Goal: Find specific page/section: Find specific page/section

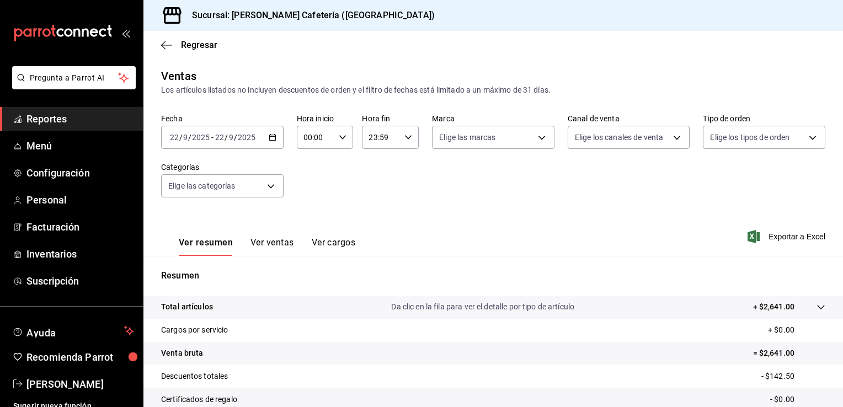
scroll to position [121, 0]
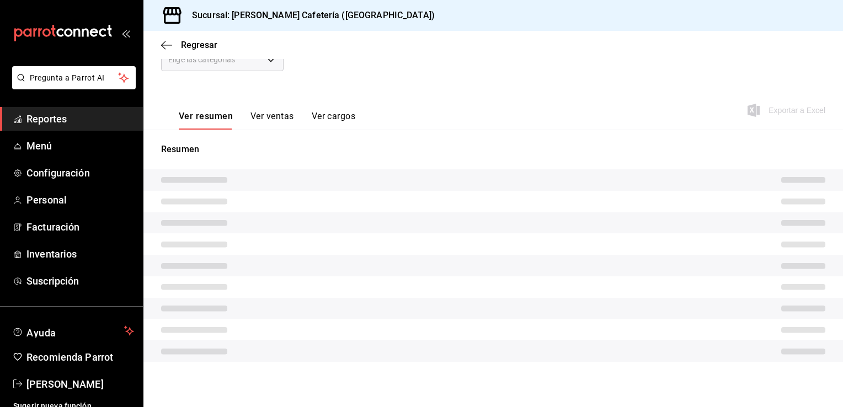
scroll to position [121, 0]
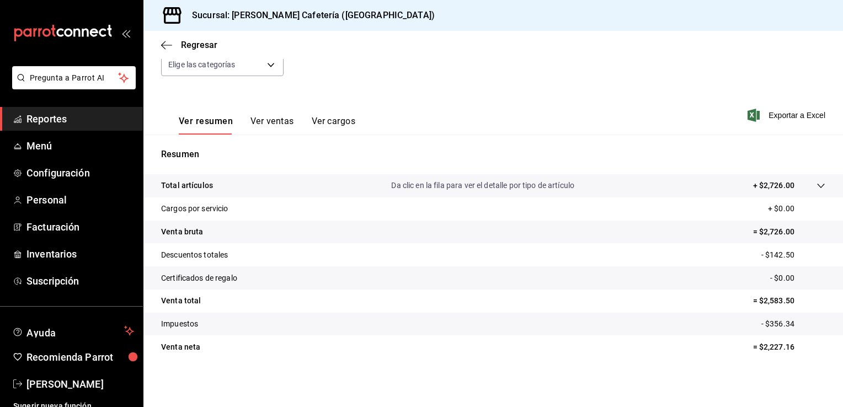
click at [208, 122] on button "Ver resumen" at bounding box center [206, 125] width 54 height 19
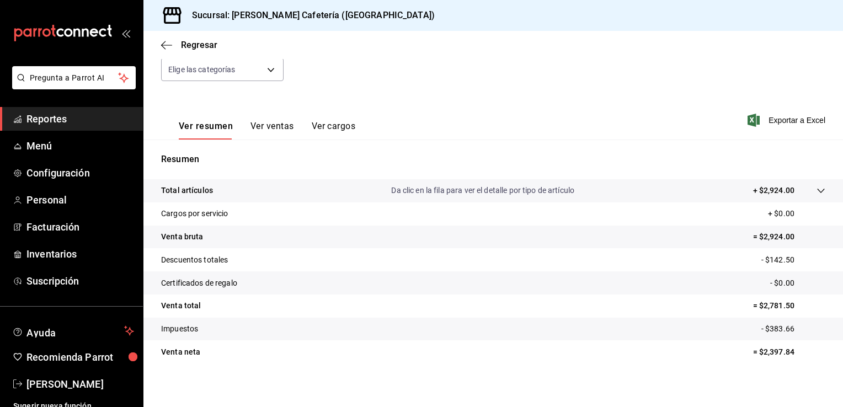
scroll to position [121, 0]
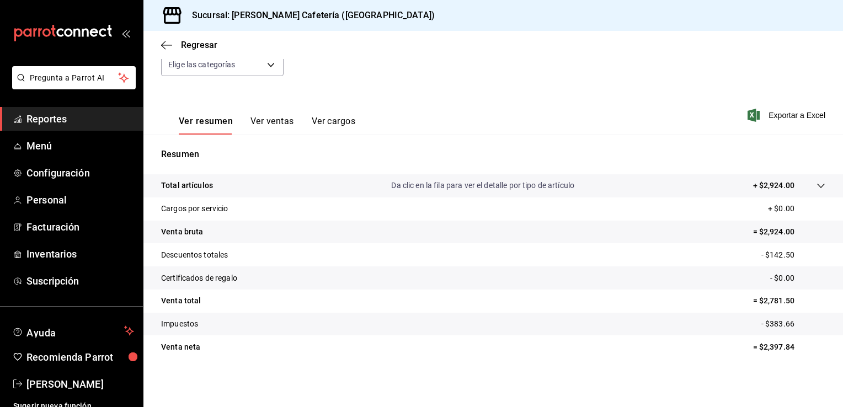
click at [605, 120] on div "Ver resumen Ver ventas Ver cargos Exportar a Excel" at bounding box center [494, 111] width 700 height 45
